Goal: Obtain resource: Obtain resource

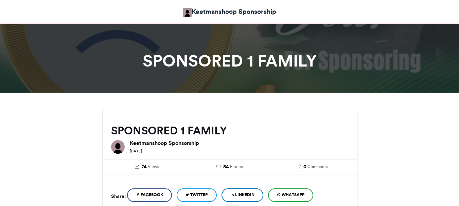
scroll to position [340, 0]
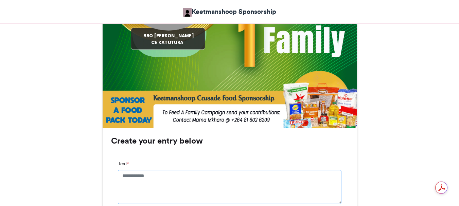
click at [121, 179] on textarea "Text *" at bounding box center [230, 187] width 224 height 34
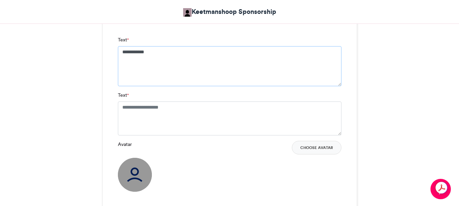
scroll to position [476, 0]
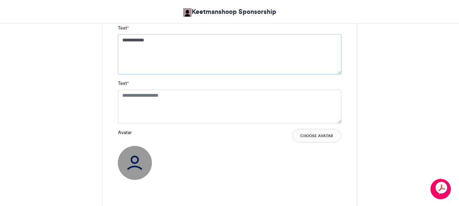
type textarea "**********"
click at [120, 94] on textarea "Text *" at bounding box center [230, 107] width 224 height 34
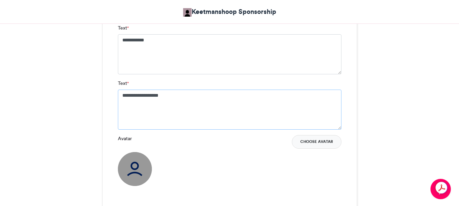
type textarea "**********"
click at [305, 142] on button "Choose Avatar" at bounding box center [317, 142] width 50 height 14
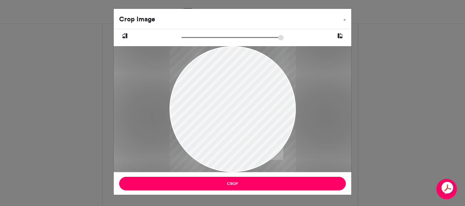
drag, startPoint x: 228, startPoint y: 78, endPoint x: 224, endPoint y: 137, distance: 59.0
click at [224, 137] on div at bounding box center [232, 168] width 126 height 280
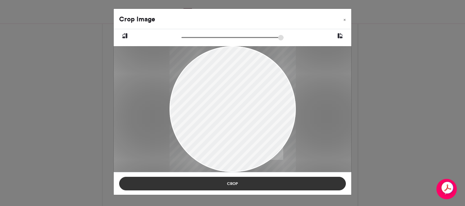
click at [239, 186] on button "Crop" at bounding box center [232, 184] width 226 height 14
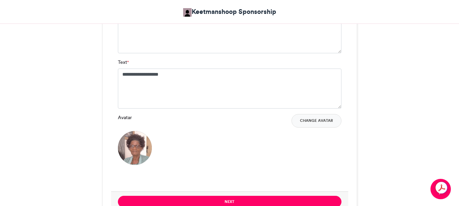
scroll to position [544, 0]
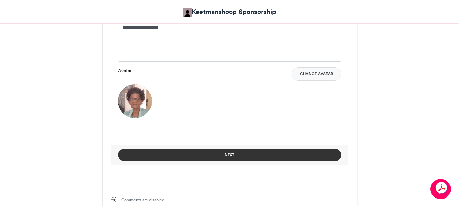
click at [226, 154] on button "Next" at bounding box center [230, 155] width 224 height 12
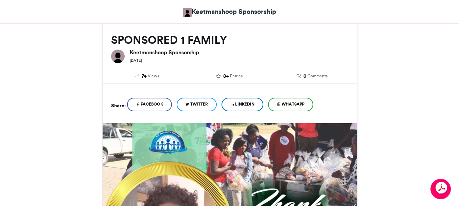
scroll to position [338, 0]
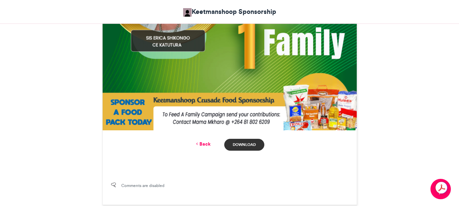
click at [241, 145] on link "Download" at bounding box center [244, 145] width 40 height 12
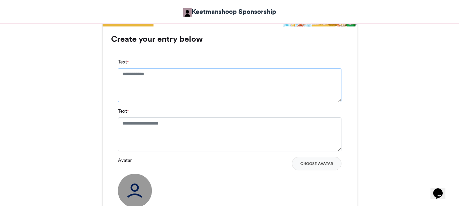
click at [121, 74] on textarea "Text *" at bounding box center [230, 85] width 224 height 34
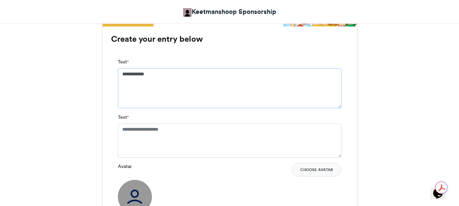
type textarea "**********"
click at [120, 130] on textarea "Text *" at bounding box center [230, 141] width 224 height 34
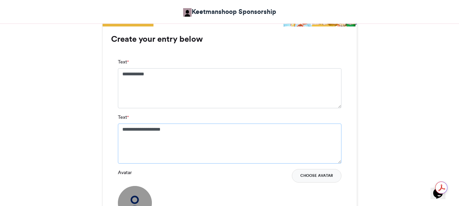
type textarea "**********"
click at [322, 175] on button "Choose Avatar" at bounding box center [317, 176] width 50 height 14
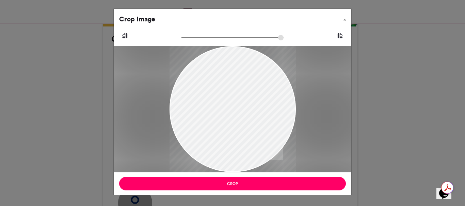
drag, startPoint x: 231, startPoint y: 87, endPoint x: 214, endPoint y: 102, distance: 22.4
click at [214, 102] on div at bounding box center [232, 124] width 126 height 189
drag, startPoint x: 214, startPoint y: 101, endPoint x: 213, endPoint y: 97, distance: 4.0
click at [213, 97] on div at bounding box center [232, 119] width 126 height 189
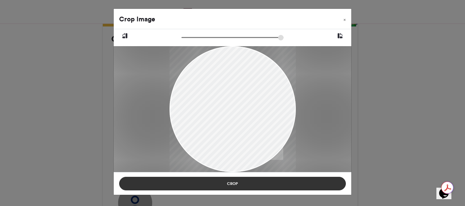
click at [233, 182] on button "Crop" at bounding box center [232, 184] width 226 height 14
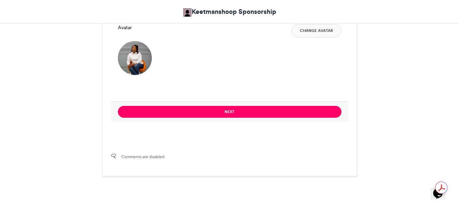
scroll to position [612, 0]
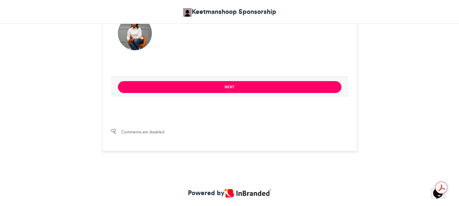
click at [227, 84] on button "Next" at bounding box center [230, 87] width 224 height 12
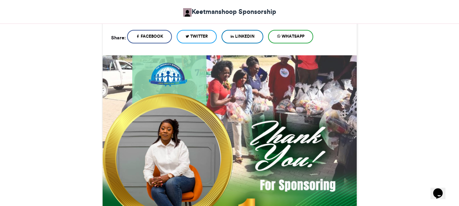
scroll to position [406, 0]
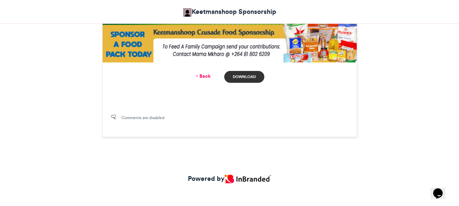
click at [239, 77] on link "Download" at bounding box center [244, 77] width 40 height 12
